Goal: Task Accomplishment & Management: Complete application form

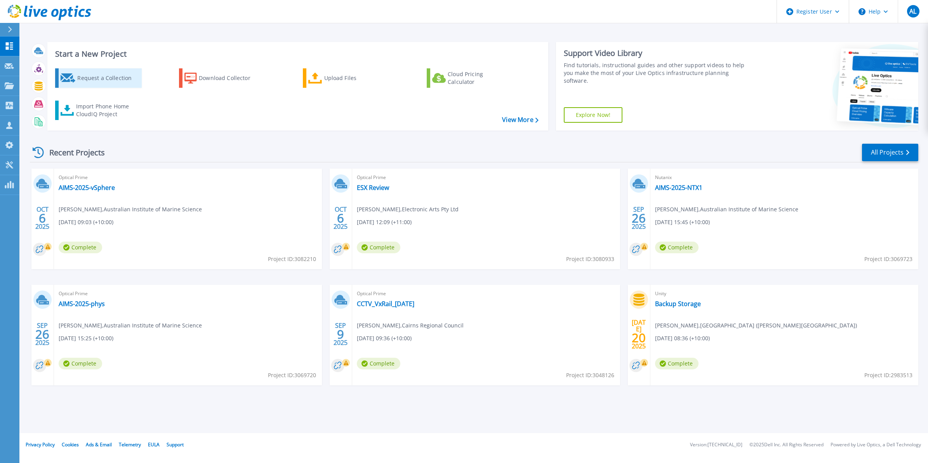
click at [127, 80] on div "Request a Collection" at bounding box center [108, 78] width 62 height 16
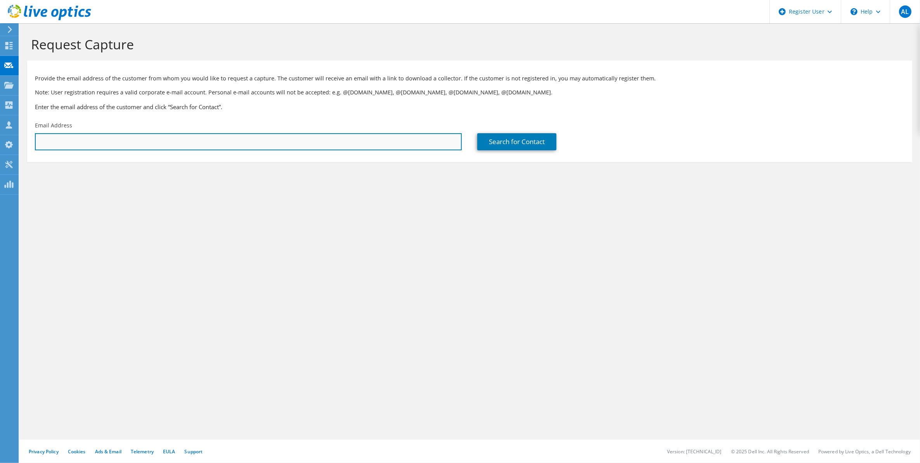
click at [90, 136] on input "text" at bounding box center [248, 141] width 427 height 17
paste input "craig.mander@cyb.com.au"
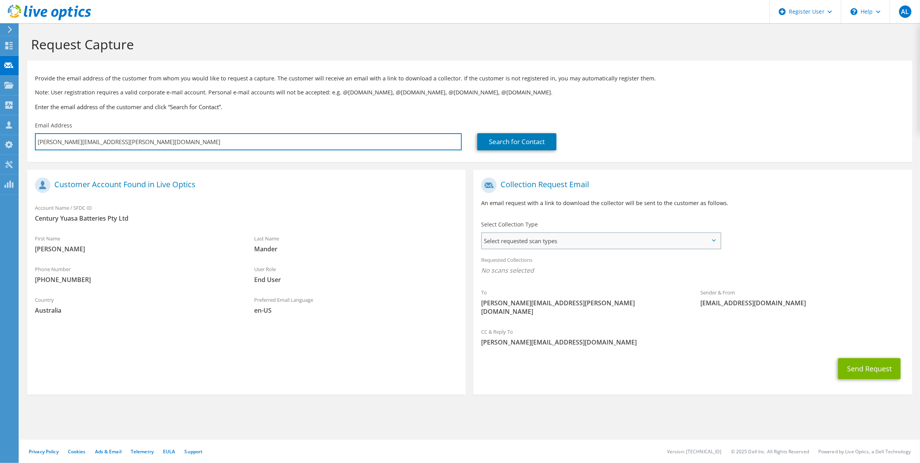
type input "craig.mander@cyb.com.au"
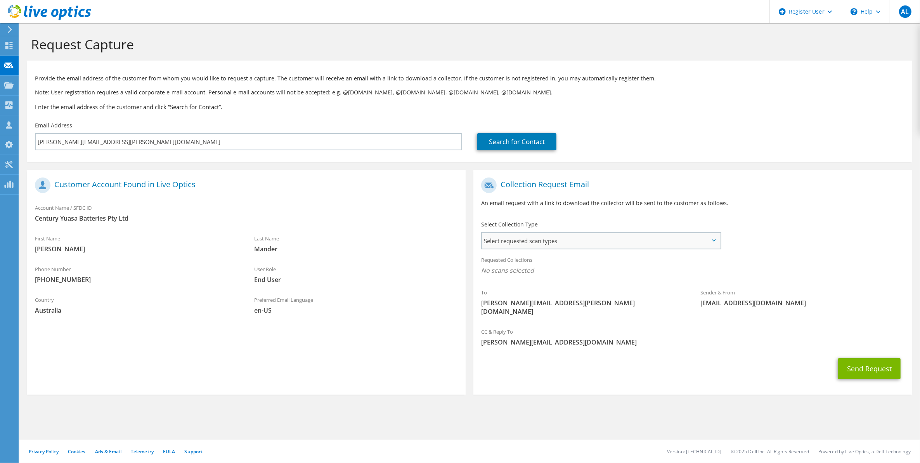
click at [702, 245] on span "Select requested scan types" at bounding box center [601, 241] width 238 height 16
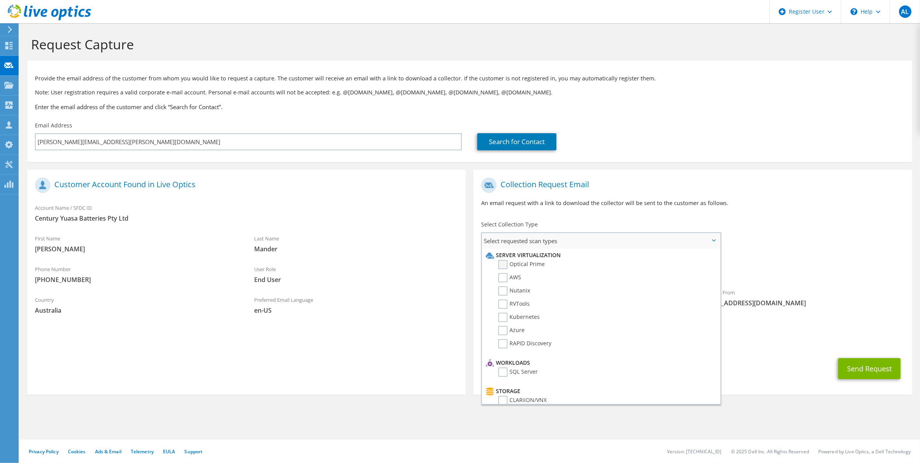
click at [523, 266] on label "Optical Prime" at bounding box center [521, 264] width 47 height 9
click at [0, 0] on input "Optical Prime" at bounding box center [0, 0] width 0 height 0
click at [770, 340] on span "[PERSON_NAME][EMAIL_ADDRESS][DOMAIN_NAME]" at bounding box center [692, 344] width 423 height 9
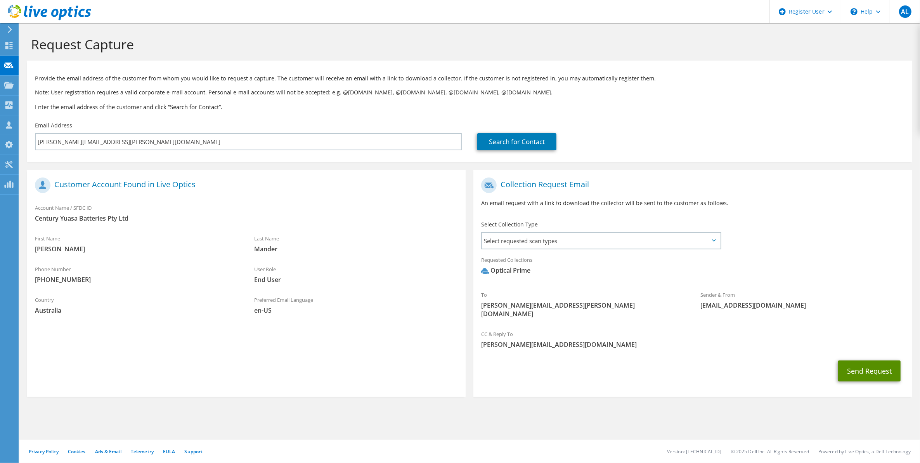
click at [851, 360] on button "Send Request" at bounding box center [870, 370] width 63 height 21
